Goal: Information Seeking & Learning: Find specific page/section

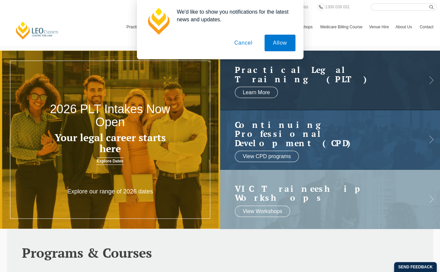
click at [252, 47] on button "Cancel" at bounding box center [243, 43] width 35 height 17
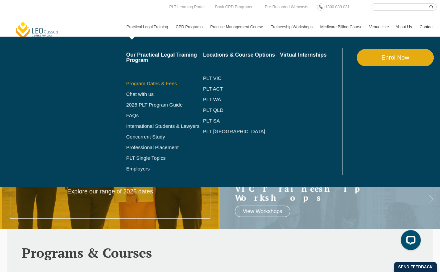
click at [165, 82] on link "Program Dates & Fees" at bounding box center [164, 83] width 77 height 5
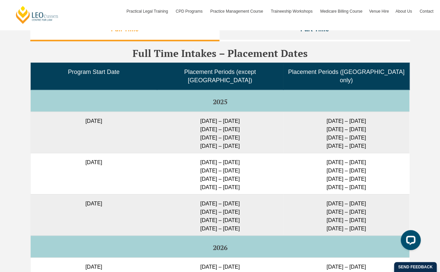
scroll to position [1694, 0]
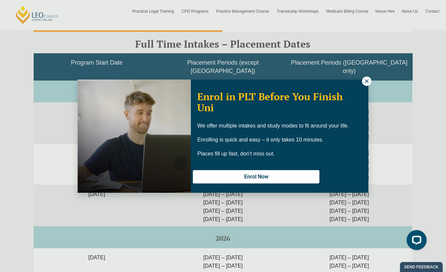
click at [364, 79] on icon at bounding box center [367, 81] width 6 height 6
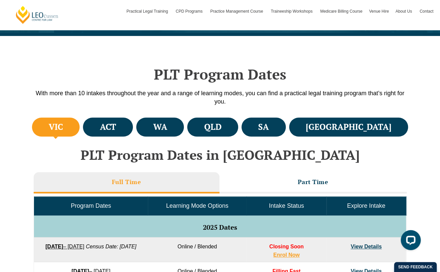
scroll to position [149, 0]
